Goal: Check status: Check status

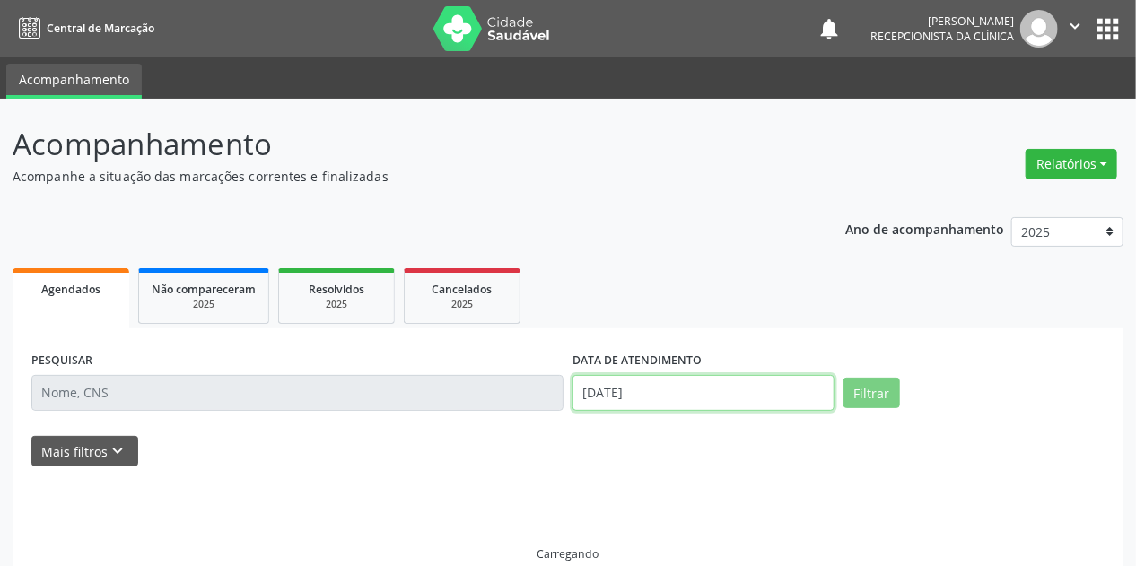
click at [657, 393] on input "[DATE]" at bounding box center [703, 393] width 262 height 36
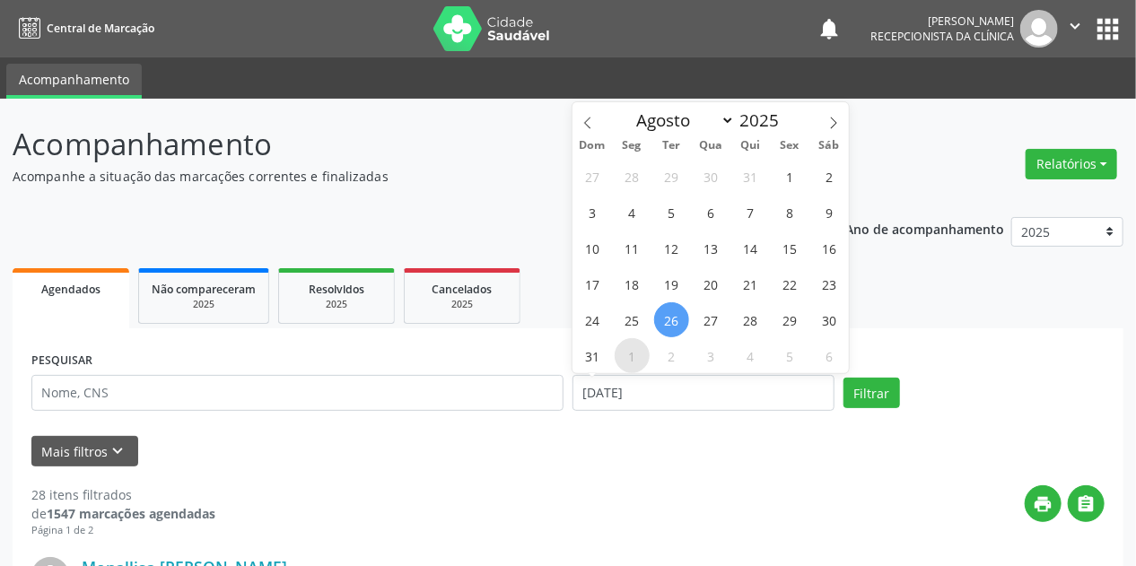
click at [633, 347] on span "1" at bounding box center [632, 355] width 35 height 35
type input "[DATE]"
click at [633, 347] on span "1" at bounding box center [632, 355] width 35 height 35
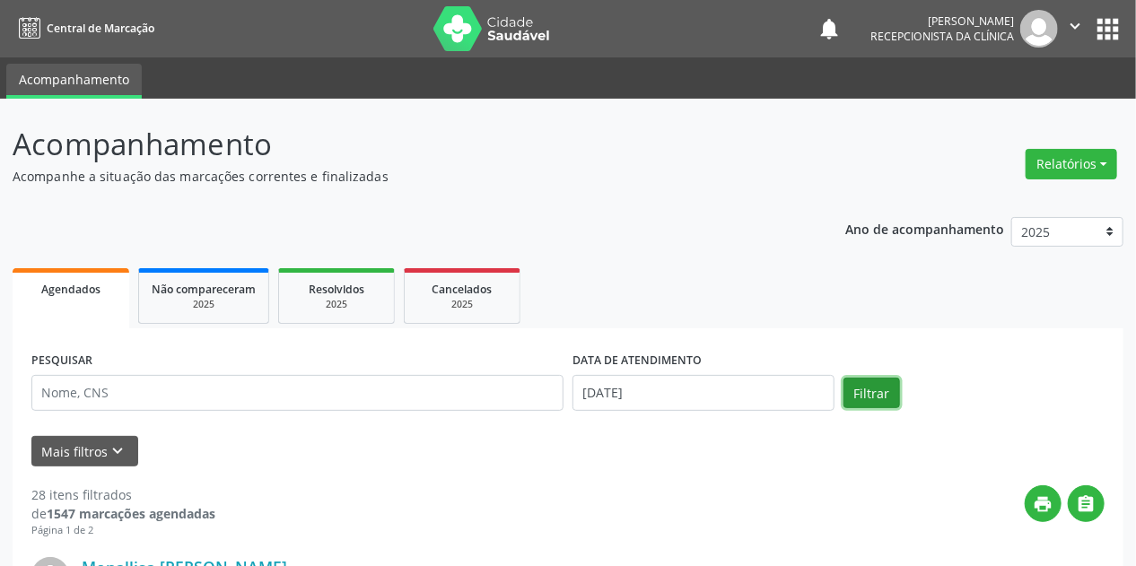
click at [897, 394] on button "Filtrar" at bounding box center [871, 393] width 57 height 31
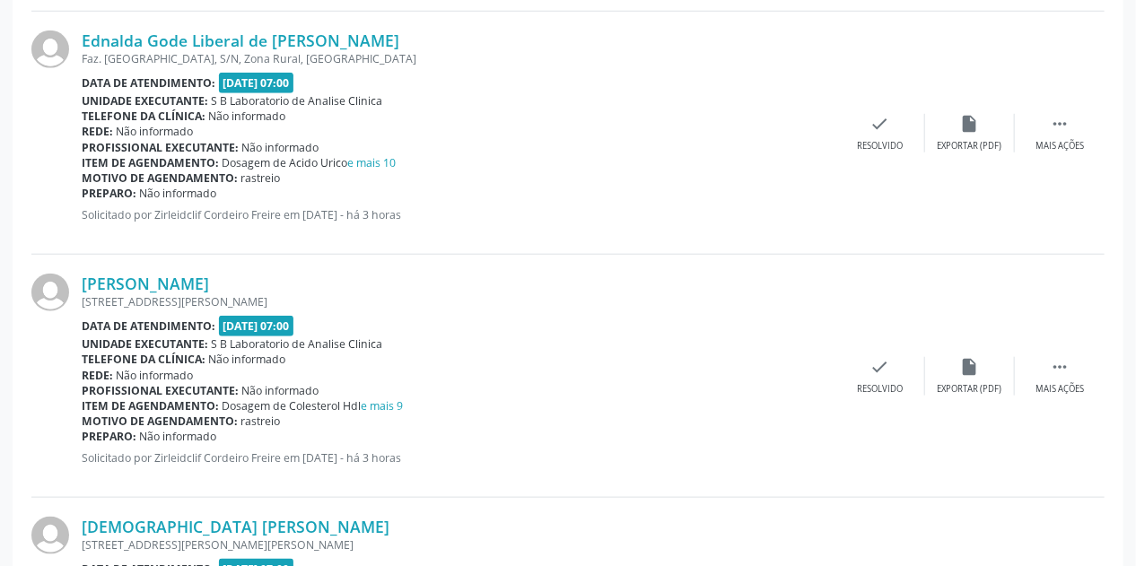
scroll to position [3646, 0]
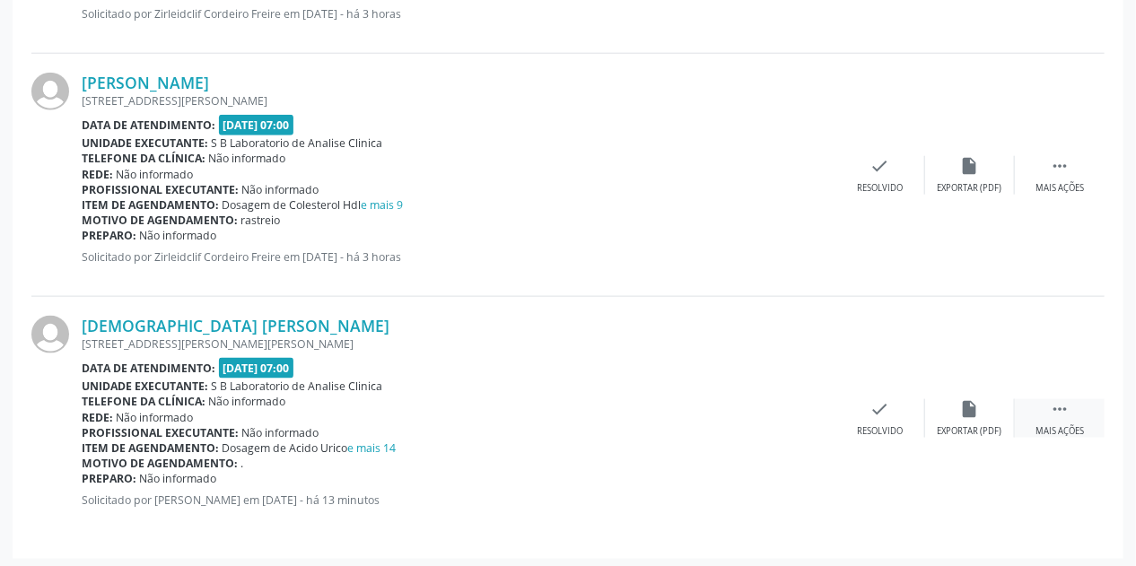
click at [1065, 407] on icon "" at bounding box center [1060, 409] width 20 height 20
click at [790, 408] on icon "print" at bounding box center [791, 409] width 20 height 20
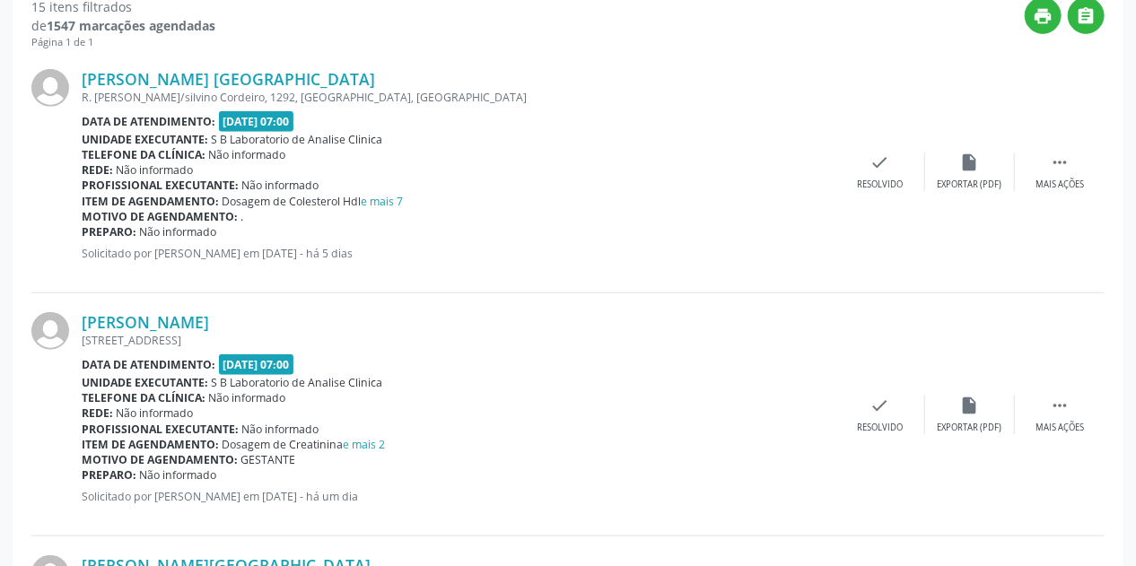
scroll to position [0, 0]
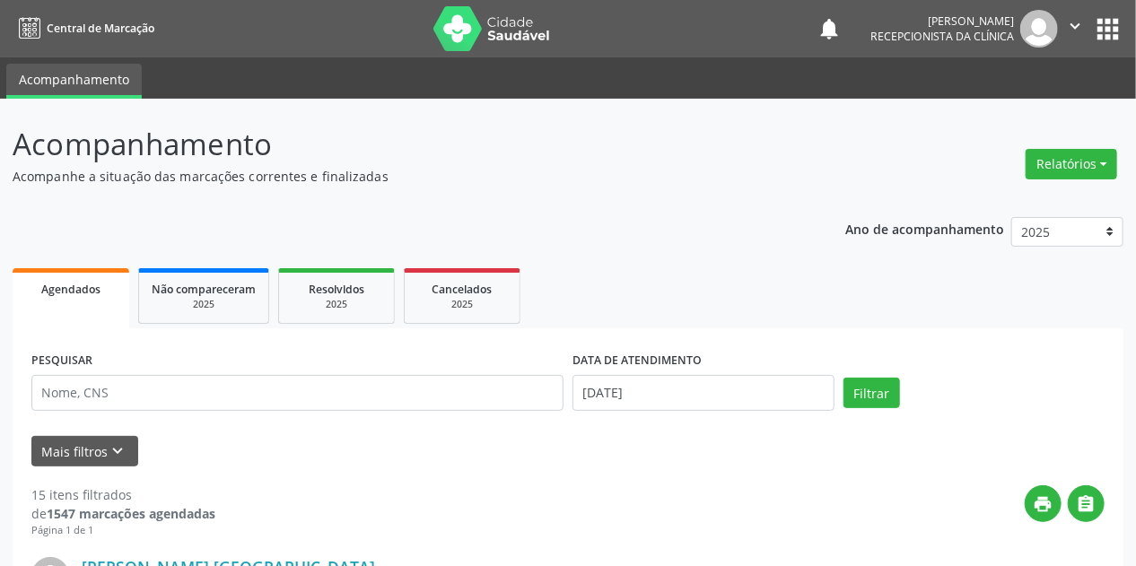
click at [481, 29] on img at bounding box center [491, 28] width 117 height 45
